Goal: Transaction & Acquisition: Purchase product/service

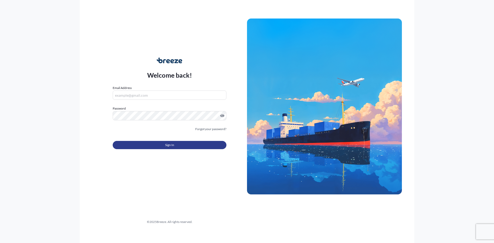
type input "[EMAIL_ADDRESS][DOMAIN_NAME]"
click at [176, 147] on button "Sign In" at bounding box center [170, 145] width 114 height 8
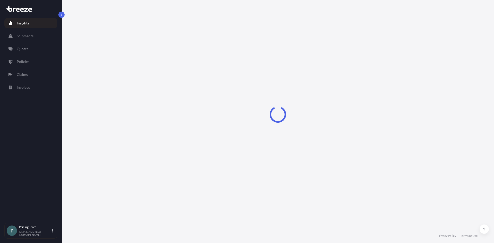
select select "2025"
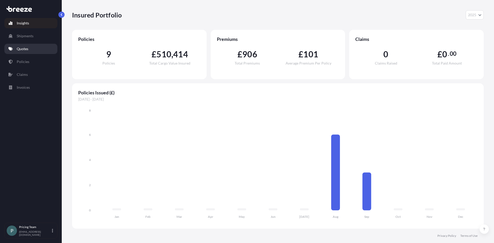
click at [25, 47] on p "Quotes" at bounding box center [23, 48] width 12 height 5
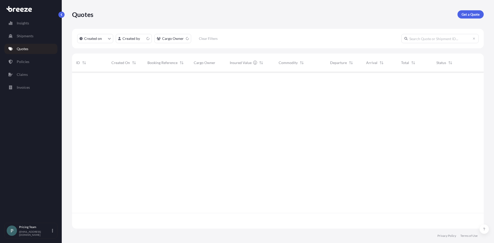
scroll to position [156, 408]
click at [469, 13] on p "Get a Quote" at bounding box center [470, 14] width 18 height 5
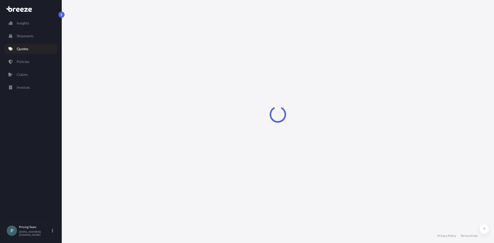
select select "Sea"
select select "1"
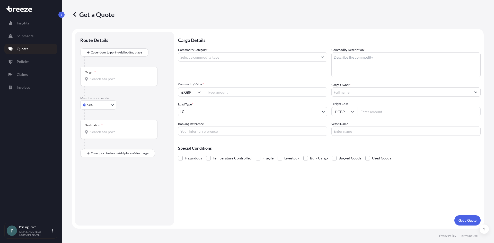
click at [202, 58] on input "Commodity Category *" at bounding box center [247, 56] width 139 height 9
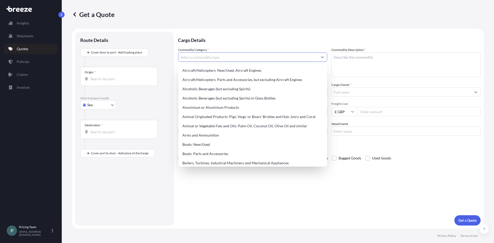
click at [26, 50] on p "Quotes" at bounding box center [23, 48] width 12 height 5
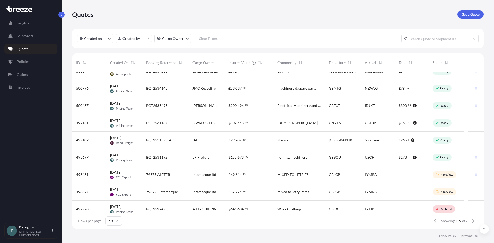
scroll to position [14, 0]
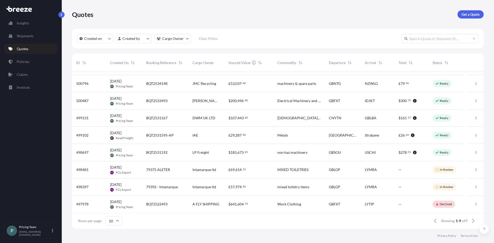
click at [456, 222] on span "1-9" at bounding box center [457, 220] width 5 height 5
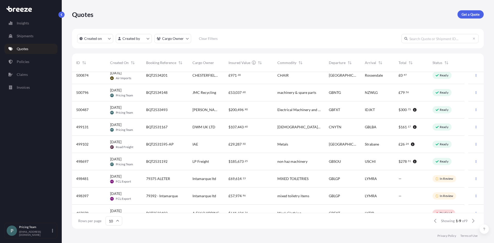
scroll to position [0, 0]
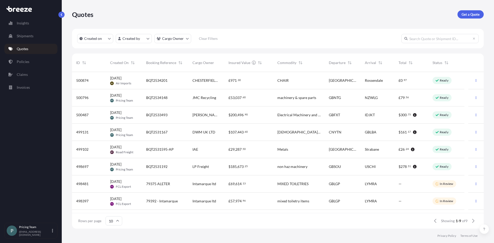
click at [118, 221] on icon at bounding box center [117, 221] width 3 height 2
click at [117, 205] on div "50" at bounding box center [113, 207] width 13 height 10
click at [20, 35] on p "Shipments" at bounding box center [25, 35] width 17 height 5
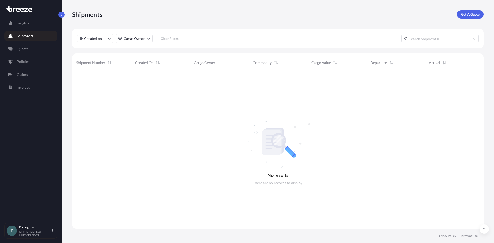
scroll to position [171, 408]
click at [25, 25] on p "Insights" at bounding box center [23, 23] width 12 height 5
select select "2025"
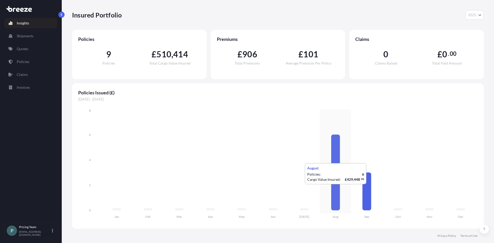
click at [335, 189] on icon at bounding box center [335, 172] width 9 height 76
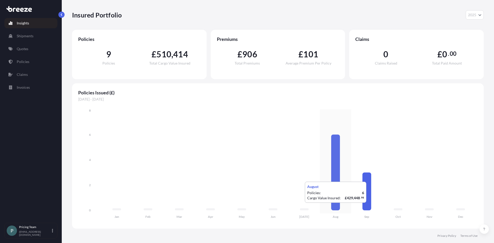
click at [341, 208] on icon "Jan Feb Mar Apr May Jun [DATE] Aug Sep Oct Nov Dec 0 2 4 6 8" at bounding box center [277, 165] width 399 height 114
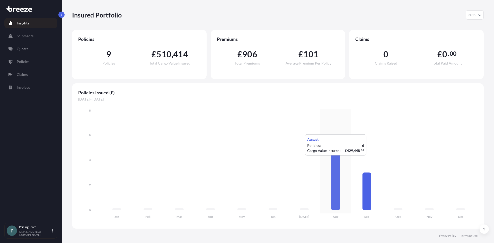
click at [326, 161] on icon "Jan Feb Mar Apr May Jun [DATE] Aug Sep Oct Nov Dec 0 2 4 6 8" at bounding box center [277, 165] width 399 height 114
click at [108, 58] on span "9" at bounding box center [108, 54] width 5 height 8
click at [110, 62] on span "Policies" at bounding box center [108, 63] width 13 height 4
click at [118, 96] on div "Policies Issued (£) [DATE] - [DATE] Jan Feb Mar Apr May Jun [DATE] Aug Sep Oct …" at bounding box center [277, 155] width 411 height 145
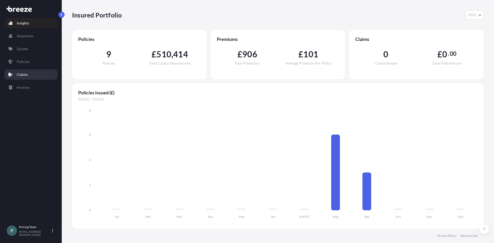
click at [22, 78] on link "Claims" at bounding box center [30, 74] width 53 height 10
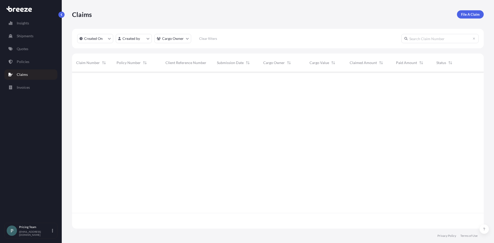
scroll to position [171, 408]
click at [21, 60] on p "Policies" at bounding box center [23, 61] width 13 height 5
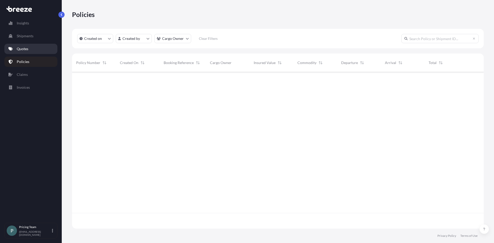
scroll to position [156, 408]
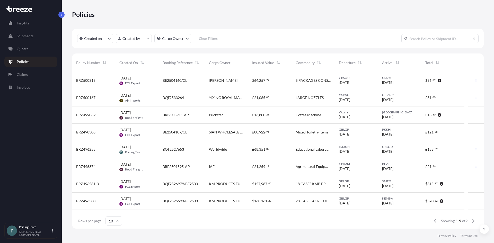
click at [192, 184] on span "BQT2526979/BE2503848" at bounding box center [181, 183] width 38 height 5
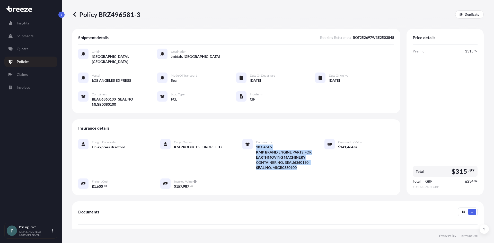
drag, startPoint x: 311, startPoint y: 156, endPoint x: 254, endPoint y: 144, distance: 57.5
click at [254, 144] on div "Freight Forwarder Uniexpress Bradford Cargo Owner KM PRODUCTS EUROPE LTD Commod…" at bounding box center [236, 164] width 316 height 50
copy span "18 CASES KMP BRAND ENGINE PARTS FOR EARTHMOVING MACHINERY CONTAINER NO. BEAU636…"
click at [27, 47] on p "Quotes" at bounding box center [23, 48] width 12 height 5
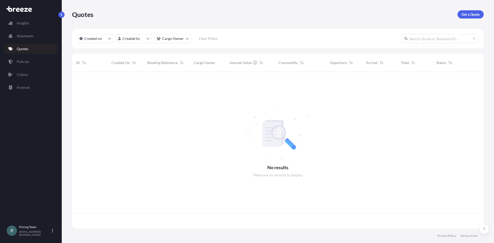
scroll to position [156, 408]
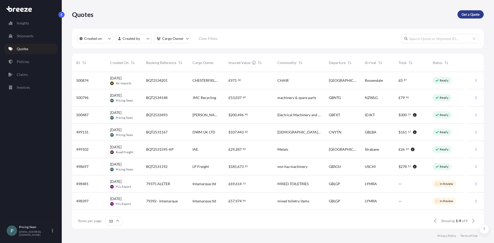
click at [468, 16] on p "Get a Quote" at bounding box center [470, 14] width 18 height 5
select select "Sea"
select select "1"
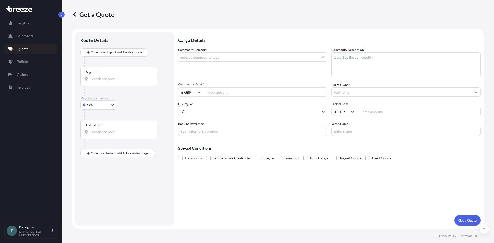
click at [365, 56] on textarea "Commodity Description *" at bounding box center [405, 64] width 149 height 25
paste textarea "18 CASES KMP BRAND ENGINE PARTS FOR EARTHMOVING MACHINERY CONTAINER NO. BEAU636…"
type textarea "18 CASES KMP BRAND ENGINE PARTS FOR EARTHMOVING MACHINERY CONTAINER NO. BEAU636…"
click at [202, 59] on input "Commodity Category *" at bounding box center [247, 56] width 139 height 9
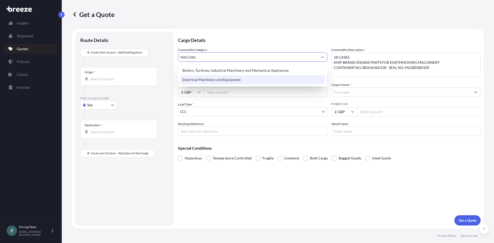
click at [215, 80] on div "Electrical Machinery and Equipment" at bounding box center [252, 79] width 145 height 9
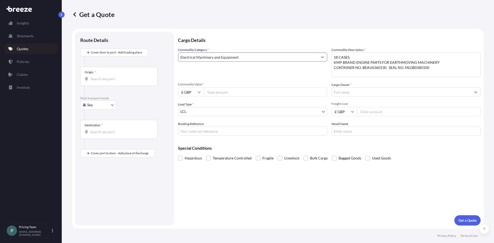
type input "Electrical Machinery and Equipment"
click at [344, 109] on input "£ GBP" at bounding box center [344, 111] width 26 height 9
click at [339, 148] on div "$ USD" at bounding box center [344, 147] width 22 height 10
type input "$ USD"
click at [369, 114] on input "Freight Cost" at bounding box center [418, 111] width 123 height 9
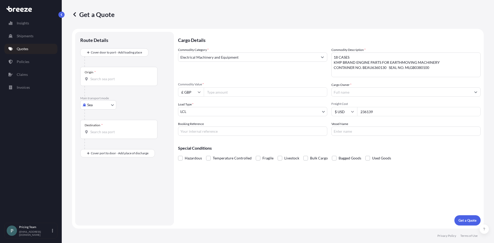
type input "236139"
type input "BQT2534406"
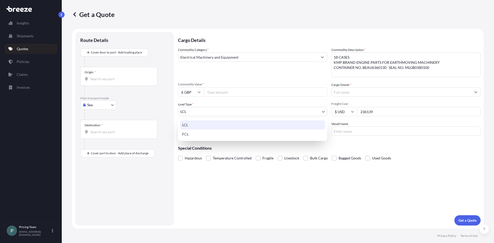
click at [217, 111] on body "Insights Shipments Quotes Policies Claims Invoices P Pricing Team [EMAIL_ADDRES…" at bounding box center [247, 121] width 494 height 243
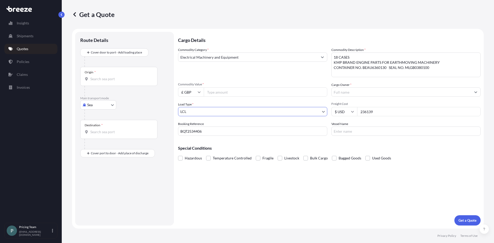
click at [359, 130] on input "Vessel Name" at bounding box center [405, 131] width 149 height 9
click at [105, 77] on input "Origin *" at bounding box center [120, 78] width 61 height 5
click at [113, 100] on div "GBFXT - Felixst owe, [GEOGRAPHIC_DATA]" at bounding box center [131, 96] width 98 height 12
type input "GBFXT - Felixstowe, [GEOGRAPHIC_DATA]"
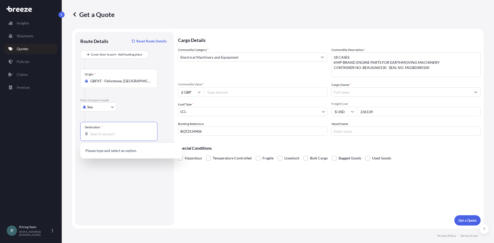
click at [109, 134] on input "Destination *" at bounding box center [120, 133] width 61 height 5
click at [118, 155] on div "LYBEN - Bingazi ( [GEOGRAPHIC_DATA] ), [GEOGRAPHIC_DATA]" at bounding box center [131, 152] width 98 height 14
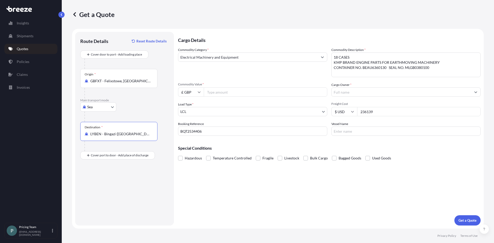
type input "LYBEN - Bingazi ([GEOGRAPHIC_DATA]), [GEOGRAPHIC_DATA]"
click at [229, 92] on input "Commodity Value *" at bounding box center [265, 91] width 123 height 9
click at [191, 92] on input "£ GBP" at bounding box center [191, 91] width 26 height 9
click at [191, 129] on div "$ USD" at bounding box center [191, 128] width 22 height 10
type input "$ USD"
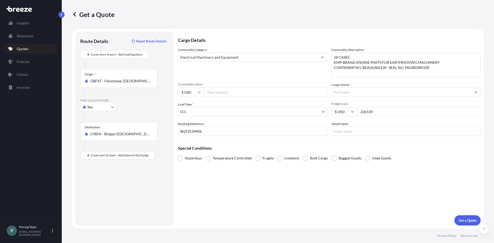
click at [214, 93] on input "Commodity Value *" at bounding box center [265, 91] width 123 height 9
type input "236139"
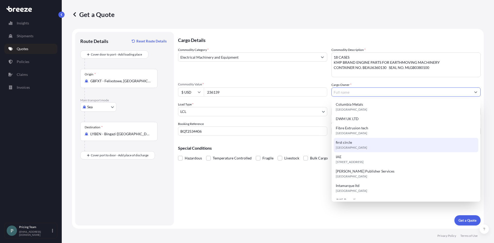
scroll to position [97, 0]
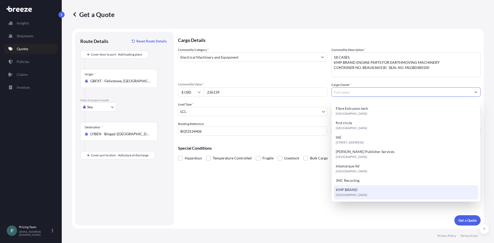
click at [362, 195] on div "KMP BRAND [GEOGRAPHIC_DATA]" at bounding box center [405, 192] width 145 height 14
type input "KMP BRAND"
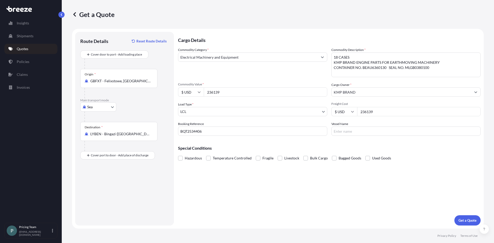
click at [381, 112] on input "236139" at bounding box center [418, 111] width 123 height 9
drag, startPoint x: 382, startPoint y: 110, endPoint x: 341, endPoint y: 110, distance: 40.9
click at [341, 110] on div "$ USD 236139" at bounding box center [405, 111] width 149 height 9
click at [343, 113] on input "$ USD" at bounding box center [344, 111] width 26 height 9
click at [345, 134] on div "£ GBP" at bounding box center [344, 137] width 22 height 10
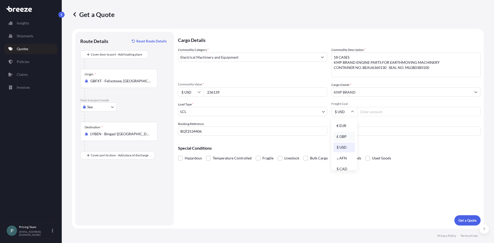
type input "£ GBP"
click at [368, 109] on input "Freight Cost" at bounding box center [418, 111] width 123 height 9
type input "3000"
click at [336, 186] on div "Cargo Details Commodity Category * Electrical Machinery and Equipment Commodity…" at bounding box center [329, 129] width 302 height 194
click at [470, 219] on p "Get a Quote" at bounding box center [467, 220] width 18 height 5
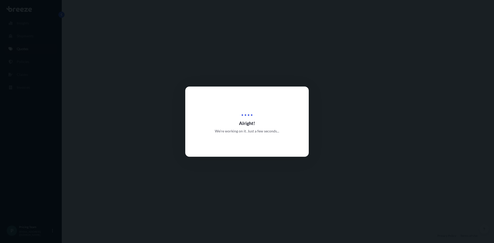
select select "Sea"
select select "1"
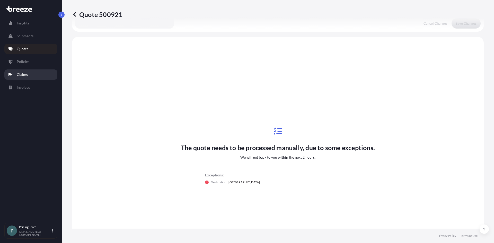
scroll to position [155, 0]
